Goal: Find specific page/section: Find specific page/section

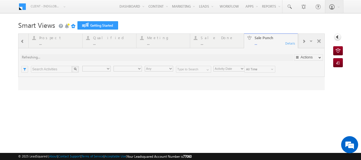
type input "Any Owner"
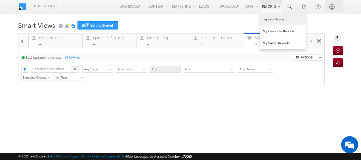
click at [272, 20] on link "Reports Home" at bounding box center [282, 19] width 45 height 12
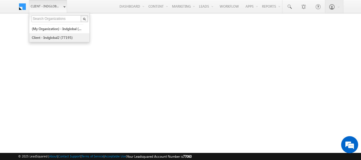
click at [56, 37] on link "Client - indglobal2 (77195)" at bounding box center [58, 37] width 52 height 9
